Goal: Task Accomplishment & Management: Manage account settings

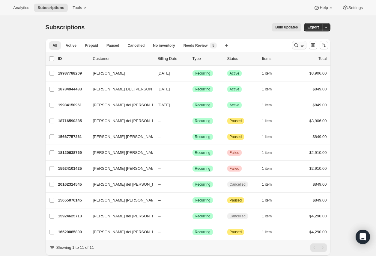
click at [298, 47] on icon "Search and filter results" at bounding box center [296, 45] width 6 height 6
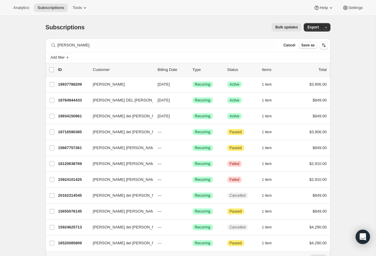
click at [156, 51] on div "Filter subscribers [PERSON_NAME] Clear Cancel Save as" at bounding box center [188, 45] width 285 height 13
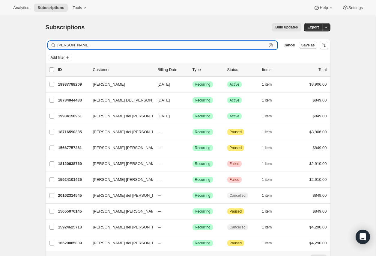
click at [150, 48] on input "[PERSON_NAME]" at bounding box center [162, 45] width 209 height 8
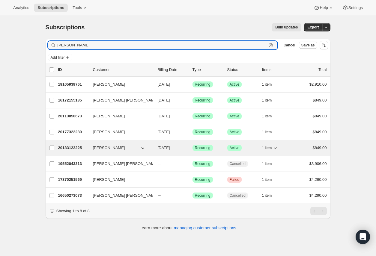
type input "[PERSON_NAME]"
click at [80, 149] on p "20183122225" at bounding box center [73, 148] width 30 height 6
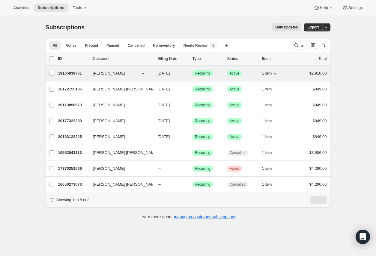
click at [67, 74] on p "19105939761" at bounding box center [73, 73] width 30 height 6
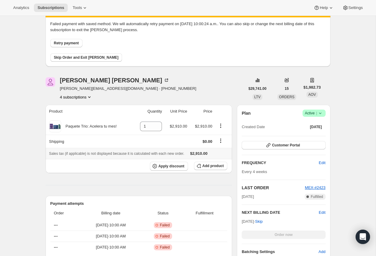
scroll to position [33, 0]
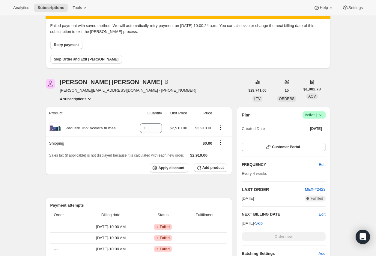
click at [88, 100] on icon "Product actions" at bounding box center [89, 99] width 6 height 6
click at [82, 139] on span "20183122225" at bounding box center [76, 141] width 42 height 6
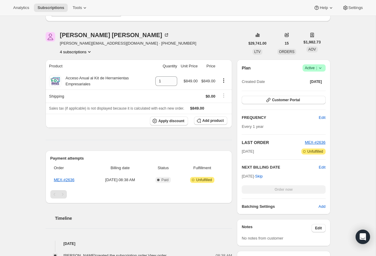
scroll to position [81, 0]
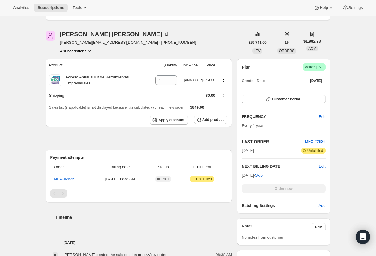
click at [83, 53] on button "4 subscriptions" at bounding box center [76, 51] width 33 height 6
click at [79, 81] on span "20177322289" at bounding box center [67, 82] width 24 height 4
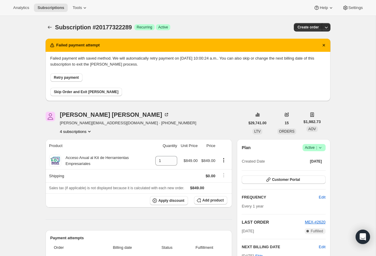
click at [87, 131] on button "4 subscriptions" at bounding box center [76, 132] width 33 height 6
click at [81, 153] on span "20113850673" at bounding box center [76, 153] width 42 height 6
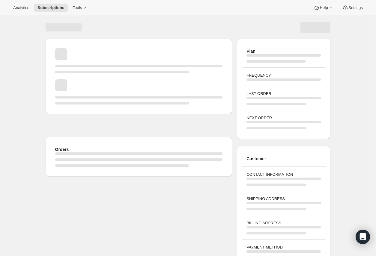
click at [38, 129] on div "Orders Plan FREQUENCY LAST ORDER NEXT ORDER Customer CONTACT INFORMATION SHIPPI…" at bounding box center [187, 143] width 299 height 255
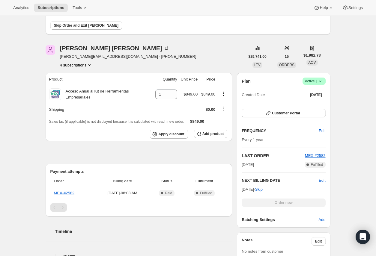
scroll to position [67, 0]
click at [80, 66] on button "4 subscriptions" at bounding box center [76, 65] width 33 height 6
click at [72, 106] on span "20183122225" at bounding box center [67, 106] width 24 height 4
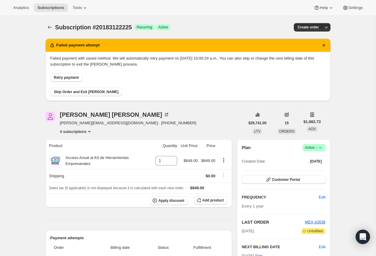
click at [319, 146] on icon at bounding box center [320, 148] width 6 height 6
click at [310, 171] on span "Cancel subscription" at bounding box center [312, 169] width 34 height 4
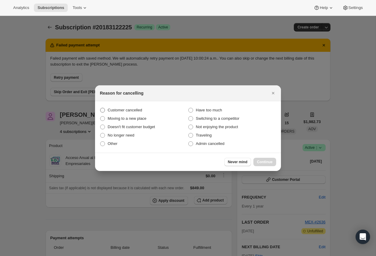
click at [127, 111] on span "Customer cancelled" at bounding box center [125, 110] width 34 height 4
click at [100, 108] on input "Customer cancelled" at bounding box center [100, 108] width 0 height 0
radio input "true"
click at [267, 163] on span "Continue" at bounding box center [265, 162] width 16 height 5
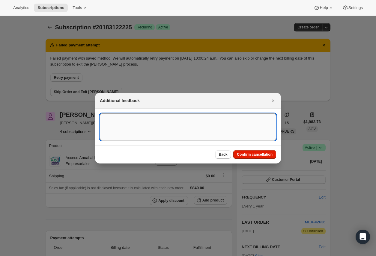
click at [128, 121] on textarea ":rjj:" at bounding box center [188, 127] width 176 height 27
paste textarea "This subscription is being canceled to avoid future unwanted charges, as it was…"
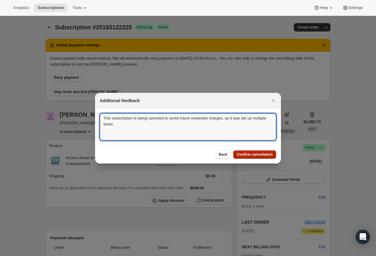
type textarea "This subscription is being canceled to avoid future unwanted charges, as it was…"
click at [249, 156] on span "Confirm cancellation" at bounding box center [255, 154] width 36 height 5
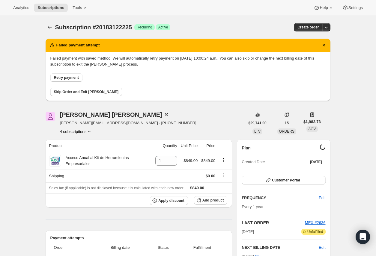
click at [89, 131] on icon "Product actions" at bounding box center [89, 132] width 6 height 6
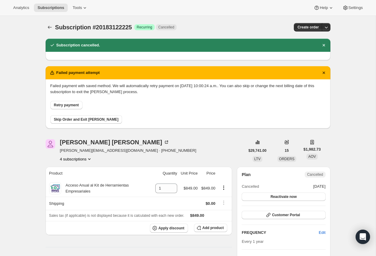
click at [84, 160] on button "4 subscriptions" at bounding box center [76, 159] width 33 height 6
click at [81, 188] on span "20177322289" at bounding box center [76, 191] width 42 height 6
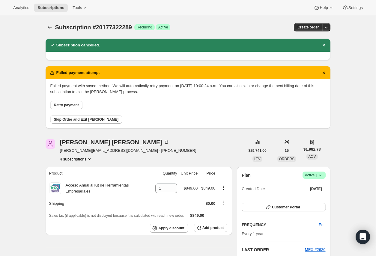
click at [322, 175] on icon at bounding box center [320, 175] width 6 height 6
click at [306, 195] on span "Cancel subscription" at bounding box center [312, 197] width 34 height 4
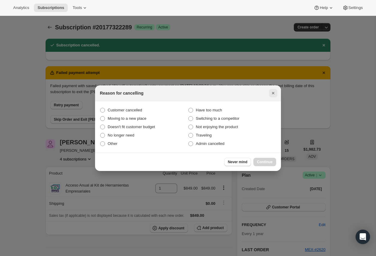
click at [273, 91] on icon "Close" at bounding box center [273, 93] width 6 height 6
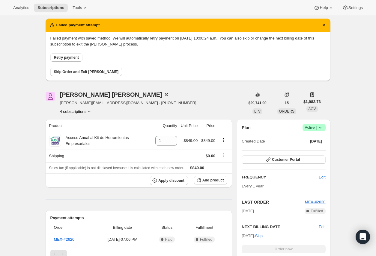
scroll to position [49, 0]
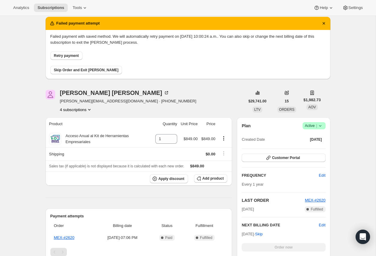
click at [322, 127] on icon at bounding box center [320, 126] width 6 height 6
click at [311, 147] on span "Cancel subscription" at bounding box center [312, 148] width 34 height 4
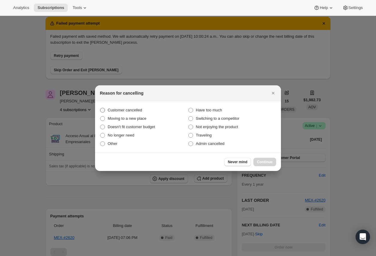
click at [113, 110] on span "Customer cancelled" at bounding box center [125, 110] width 34 height 4
click at [100, 108] on input "Customer cancelled" at bounding box center [100, 108] width 0 height 0
radio input "true"
click at [270, 164] on span "Continue" at bounding box center [265, 162] width 16 height 5
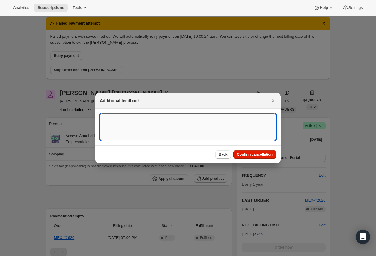
click at [146, 119] on textarea ":rnu:" at bounding box center [188, 127] width 176 height 27
paste textarea "This subscription is being canceled to avoid future unwanted charges, as it was…"
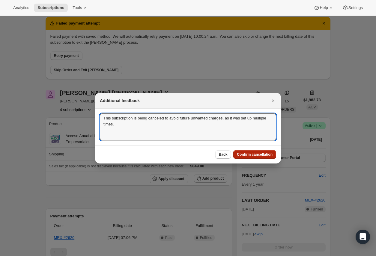
type textarea "This subscription is being canceled to avoid future unwanted charges, as it was…"
click at [259, 156] on span "Confirm cancellation" at bounding box center [255, 154] width 36 height 5
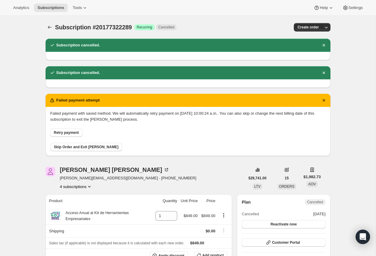
click at [108, 186] on div "4 subscriptions" at bounding box center [128, 187] width 136 height 6
click at [91, 185] on icon "Product actions" at bounding box center [89, 187] width 6 height 6
click at [21, 112] on div "Subscription #20177322289. This page is ready Subscription #20177322289 Success…" at bounding box center [187, 245] width 375 height 459
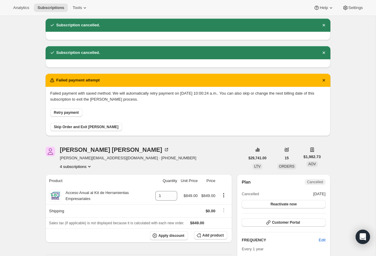
scroll to position [20, 0]
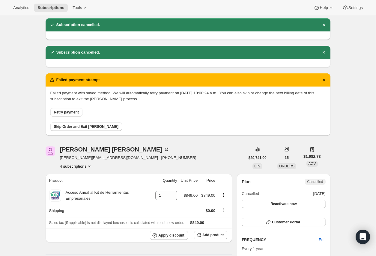
click at [138, 98] on p "Failed payment with saved method. We will automatically retry payment on [DATE]…" at bounding box center [187, 96] width 275 height 12
click at [150, 97] on p "Failed payment with saved method. We will automatically retry payment on [DATE]…" at bounding box center [187, 96] width 275 height 12
click at [195, 99] on p "Failed payment with saved method. We will automatically retry payment on [DATE]…" at bounding box center [187, 96] width 275 height 12
drag, startPoint x: 187, startPoint y: 94, endPoint x: 228, endPoint y: 93, distance: 41.1
click at [228, 93] on p "Failed payment with saved method. We will automatically retry payment on [DATE]…" at bounding box center [187, 96] width 275 height 12
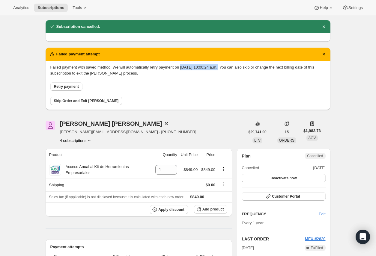
scroll to position [42, 0]
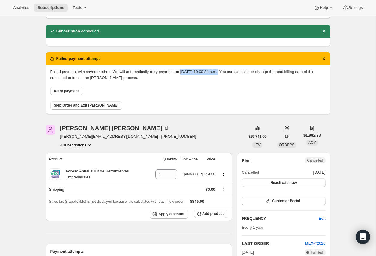
click at [84, 146] on button "4 subscriptions" at bounding box center [76, 145] width 33 height 6
click at [73, 154] on span "19105939761" at bounding box center [67, 156] width 24 height 4
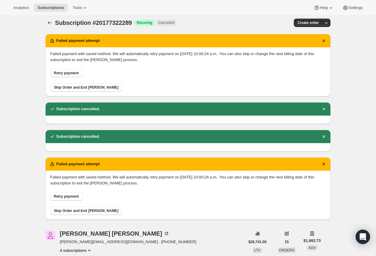
scroll to position [4, 0]
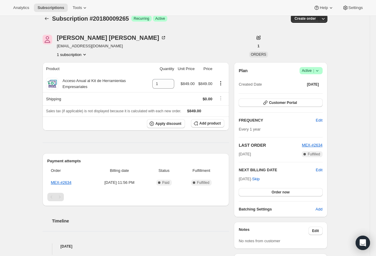
scroll to position [8, 0]
click at [321, 71] on span "Success Active |" at bounding box center [310, 70] width 23 height 7
click at [304, 91] on span "Cancel subscription" at bounding box center [309, 93] width 34 height 4
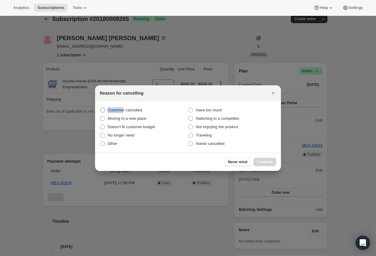
click at [124, 107] on span "Customer cancelled" at bounding box center [125, 110] width 34 height 6
click at [127, 107] on span "Customer cancelled" at bounding box center [125, 110] width 34 height 6
click at [100, 108] on input "Customer cancelled" at bounding box center [100, 108] width 0 height 0
radio input "true"
click at [265, 163] on span "Continue" at bounding box center [265, 162] width 16 height 5
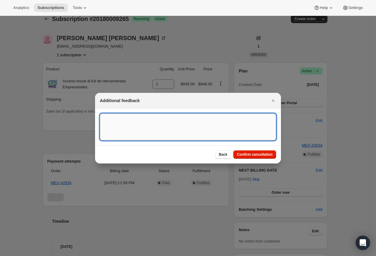
click at [107, 123] on textarea ":rbl:" at bounding box center [188, 127] width 176 height 27
paste textarea "The link of another affiliate was used, which caused a subscription to be creat…"
click at [152, 119] on textarea "The link of another affiliate was used, which caused a subscription to be creat…" at bounding box center [188, 127] width 176 height 27
click at [132, 121] on textarea "The link of another affiliate was used, which caused a subscription to be creat…" at bounding box center [188, 127] width 176 height 27
click at [128, 120] on textarea "The link of another affiliate was used, which caused a subscription to be creat…" at bounding box center [188, 127] width 176 height 27
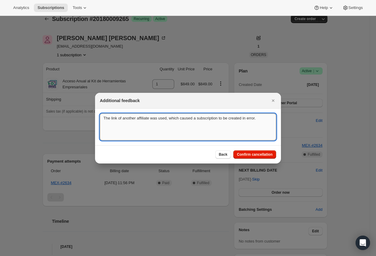
click at [266, 121] on textarea "The link of another affiliate was used, which caused a subscription to be creat…" at bounding box center [188, 127] width 176 height 27
type textarea "The link of another affiliate was used, which caused a subscription to be creat…"
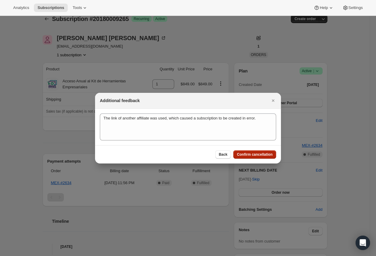
click at [255, 155] on span "Confirm cancellation" at bounding box center [255, 154] width 36 height 5
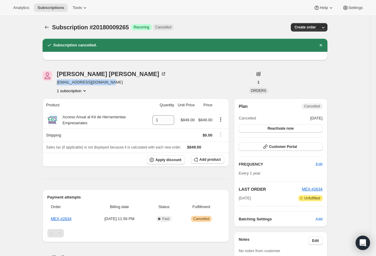
drag, startPoint x: 59, startPoint y: 87, endPoint x: 57, endPoint y: 81, distance: 6.6
click at [57, 81] on div "Jhala Kelly vanesa15verdejo@gmail.com 1 subscription" at bounding box center [142, 82] width 199 height 23
copy span "vanesa15verdejo@gmail.com"
